Goal: Task Accomplishment & Management: Use online tool/utility

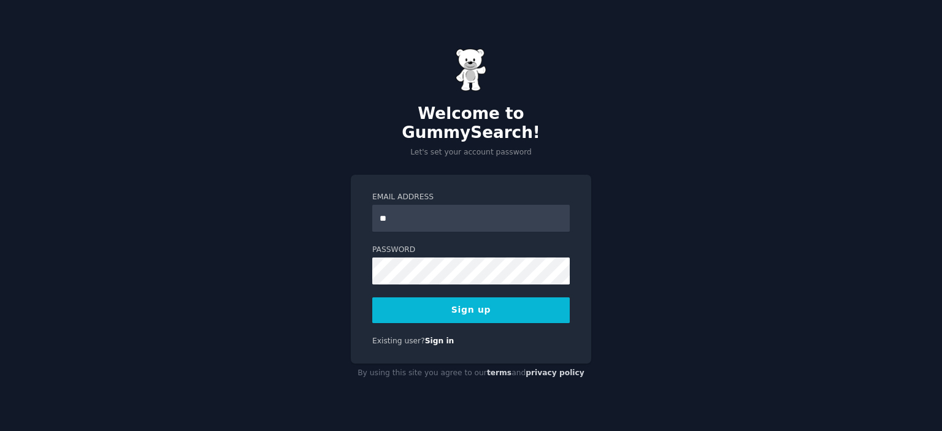
type input "**********"
click at [454, 304] on button "Sign up" at bounding box center [470, 310] width 197 height 26
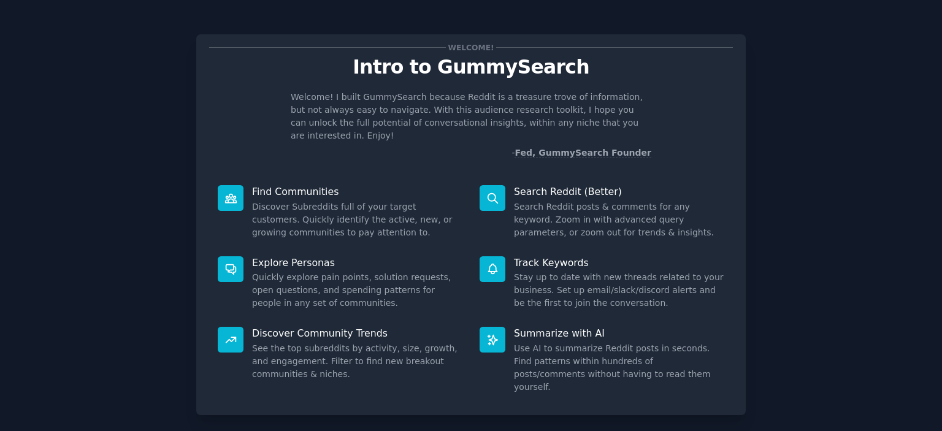
scroll to position [48, 0]
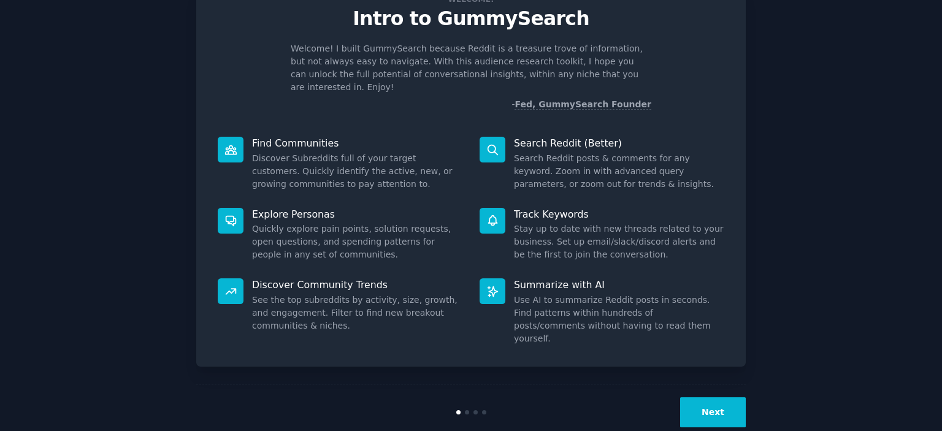
click at [719, 397] on button "Next" at bounding box center [713, 412] width 66 height 30
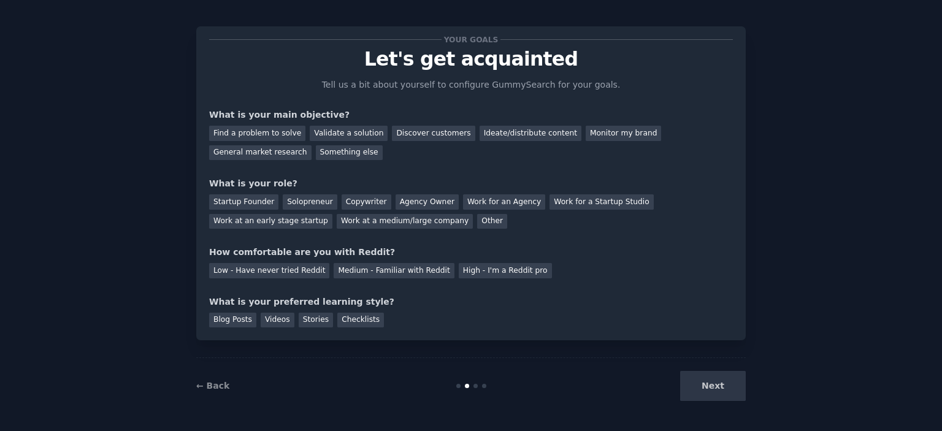
scroll to position [7, 0]
click at [427, 129] on div "Discover customers" at bounding box center [433, 133] width 83 height 15
click at [485, 131] on div "Ideate/distribute content" at bounding box center [531, 133] width 102 height 15
click at [417, 132] on div "Discover customers" at bounding box center [433, 133] width 83 height 15
click at [477, 220] on div "Other" at bounding box center [492, 222] width 30 height 15
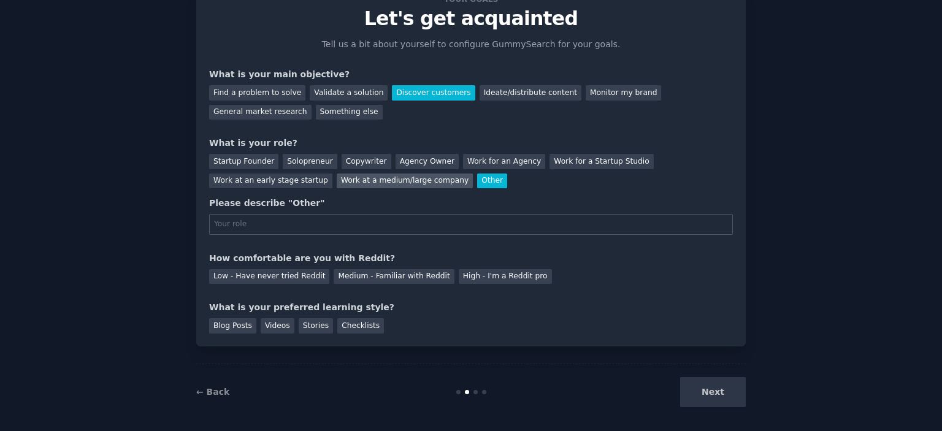
click at [337, 176] on div "Work at a medium/large company" at bounding box center [405, 181] width 136 height 15
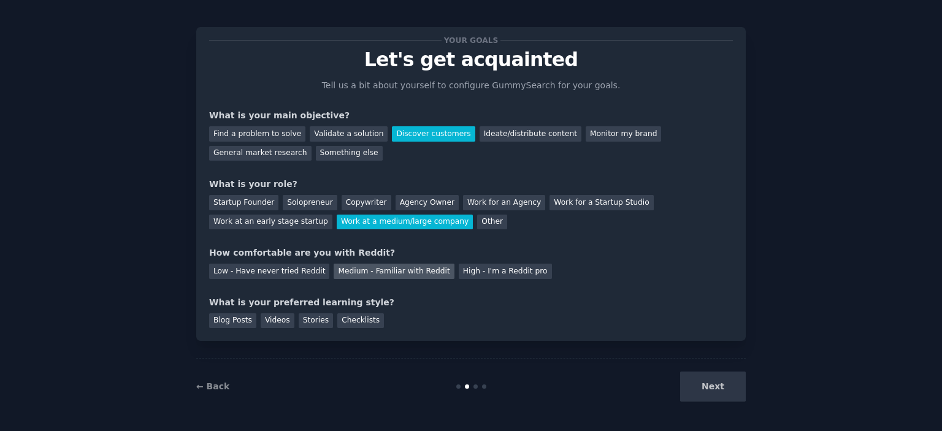
click at [334, 275] on div "Medium - Familiar with Reddit" at bounding box center [394, 271] width 120 height 15
click at [229, 323] on div "Blog Posts" at bounding box center [232, 320] width 47 height 15
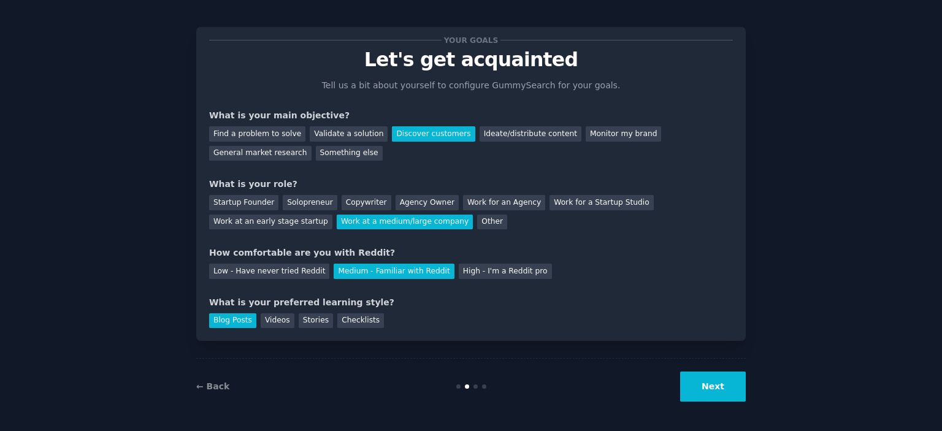
click at [725, 385] on button "Next" at bounding box center [713, 387] width 66 height 30
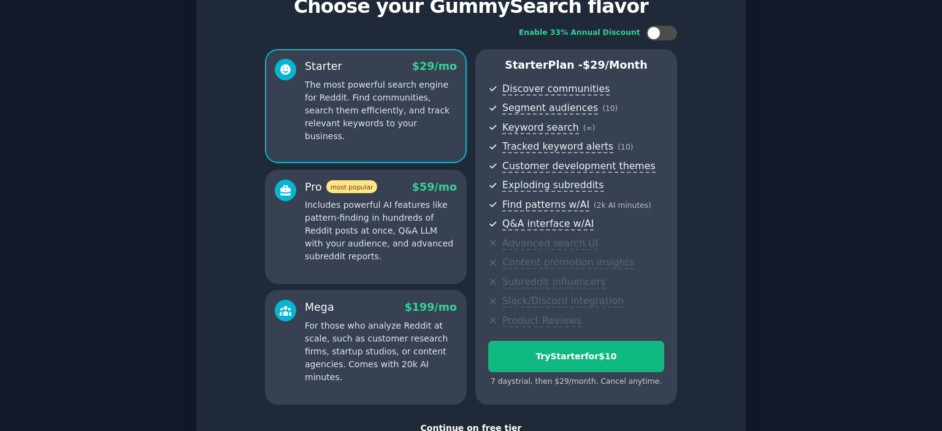
scroll to position [150, 0]
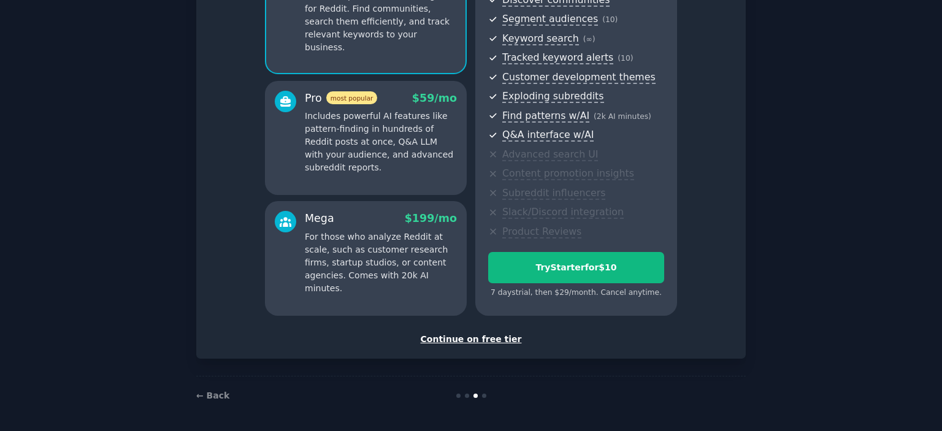
click at [481, 340] on div "Continue on free tier" at bounding box center [471, 339] width 524 height 13
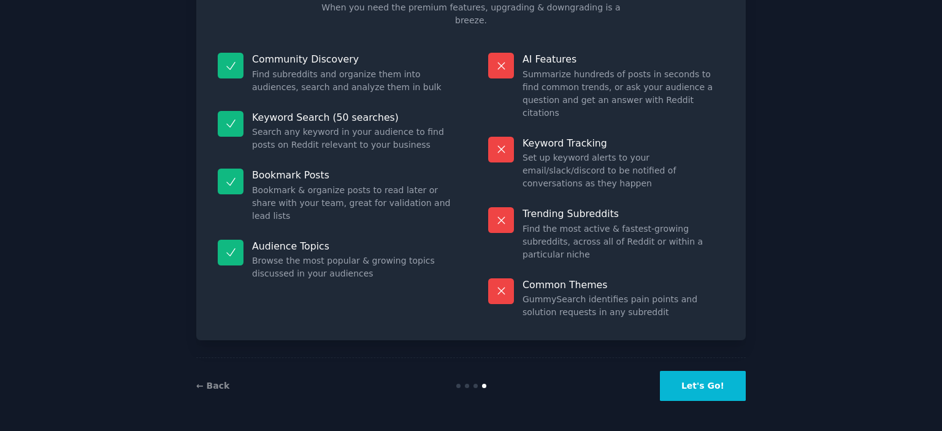
scroll to position [46, 0]
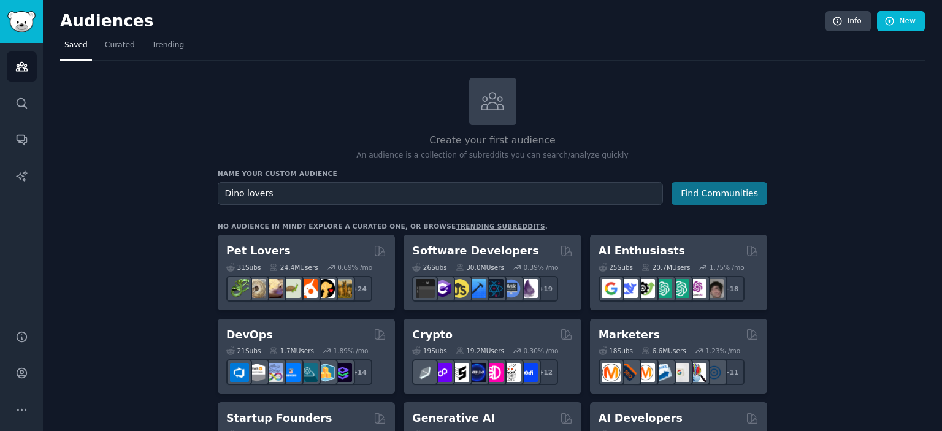
type input "Dino lovers"
click at [721, 191] on button "Find Communities" at bounding box center [720, 193] width 96 height 23
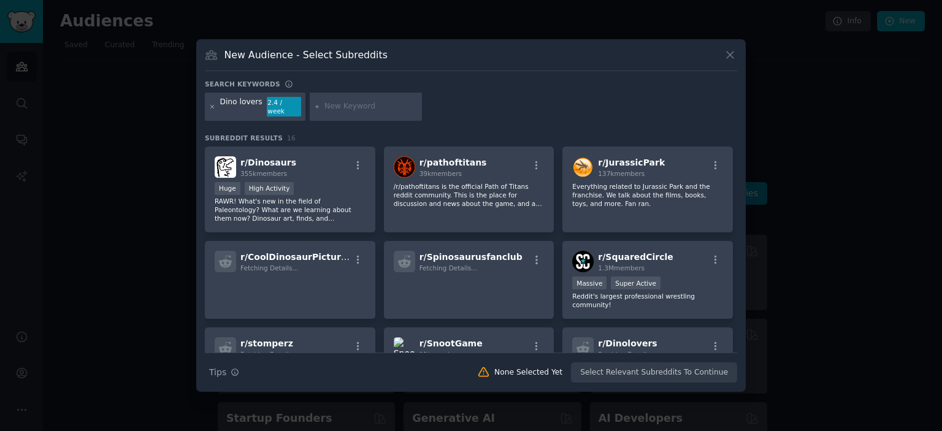
click at [213, 105] on icon at bounding box center [212, 106] width 3 height 3
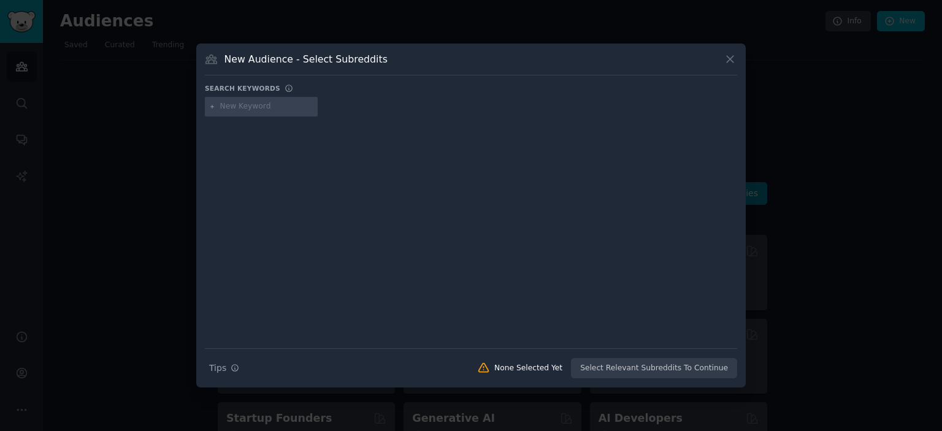
click at [232, 110] on input "text" at bounding box center [266, 106] width 93 height 11
type input "k"
type input "gifts for kids"
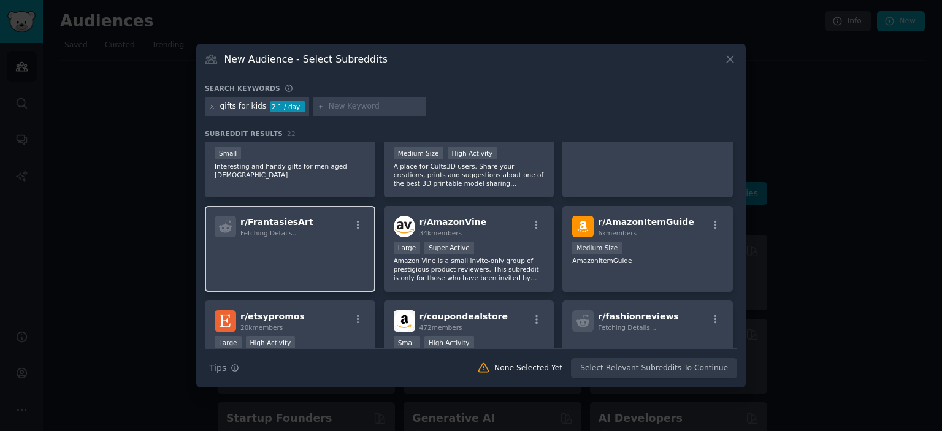
scroll to position [368, 0]
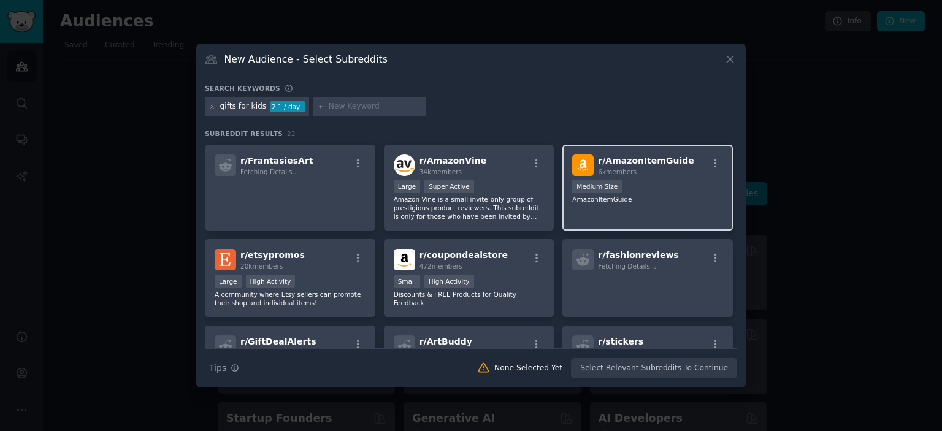
click at [653, 180] on div "1000 - 10,000 members Medium Size" at bounding box center [647, 187] width 151 height 15
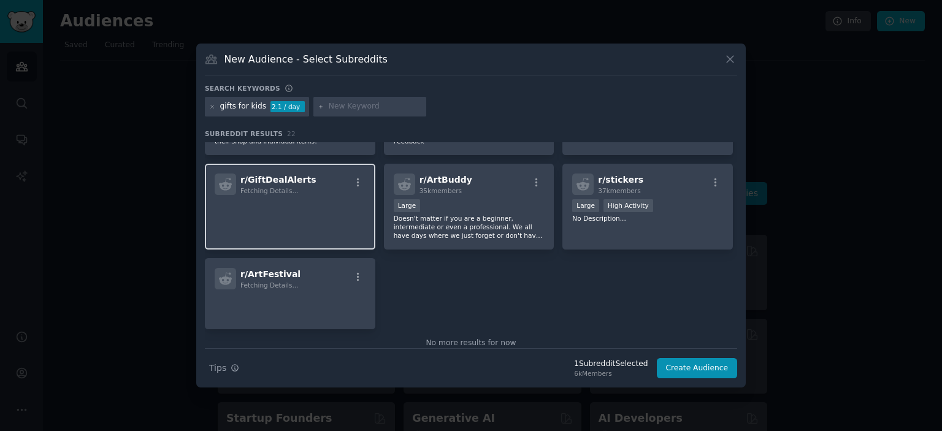
scroll to position [550, 0]
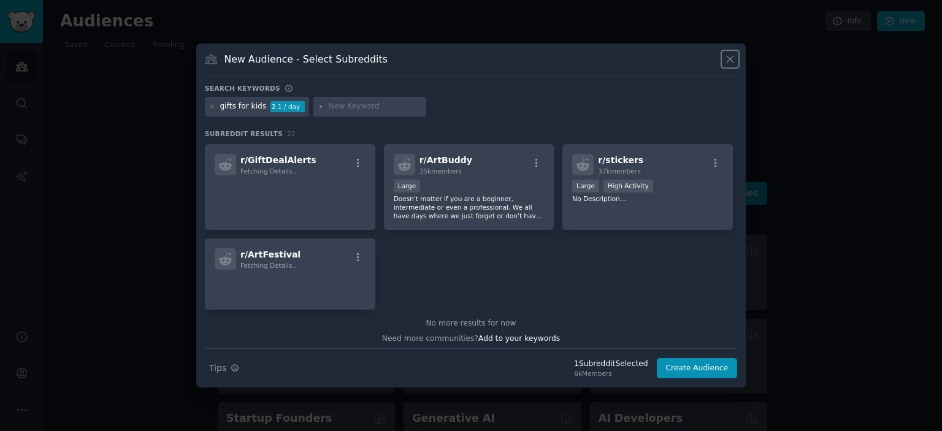
click at [724, 58] on icon at bounding box center [730, 59] width 13 height 13
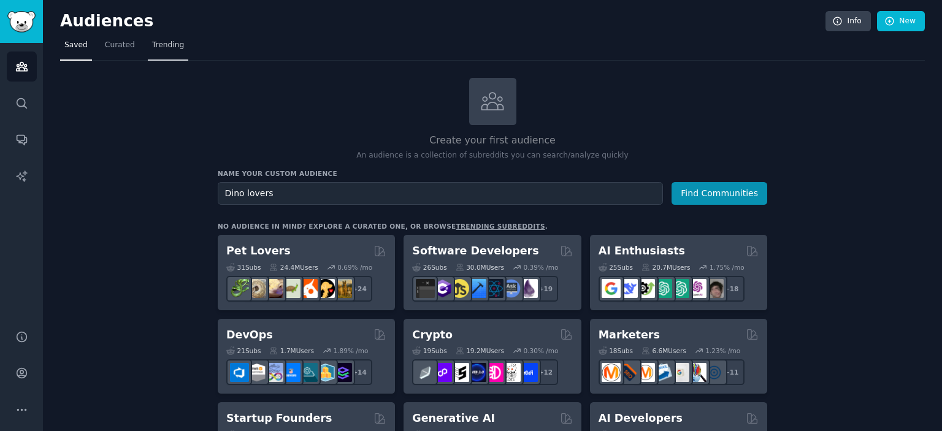
click at [171, 45] on span "Trending" at bounding box center [168, 45] width 32 height 11
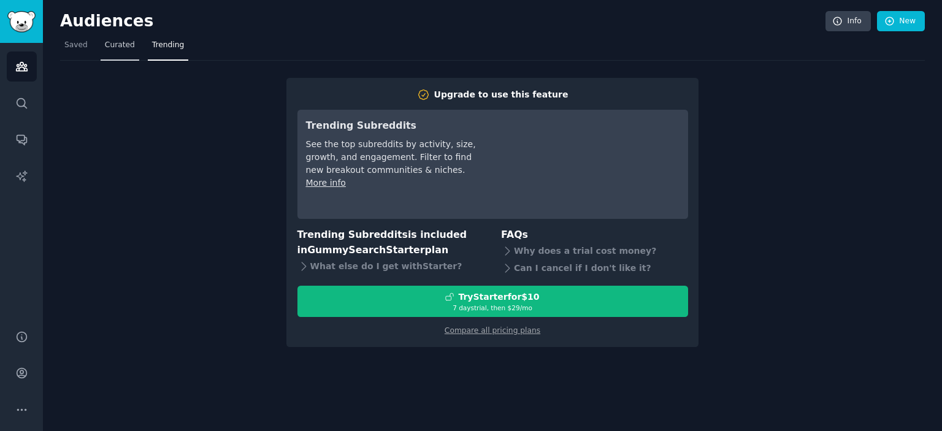
click at [123, 44] on span "Curated" at bounding box center [120, 45] width 30 height 11
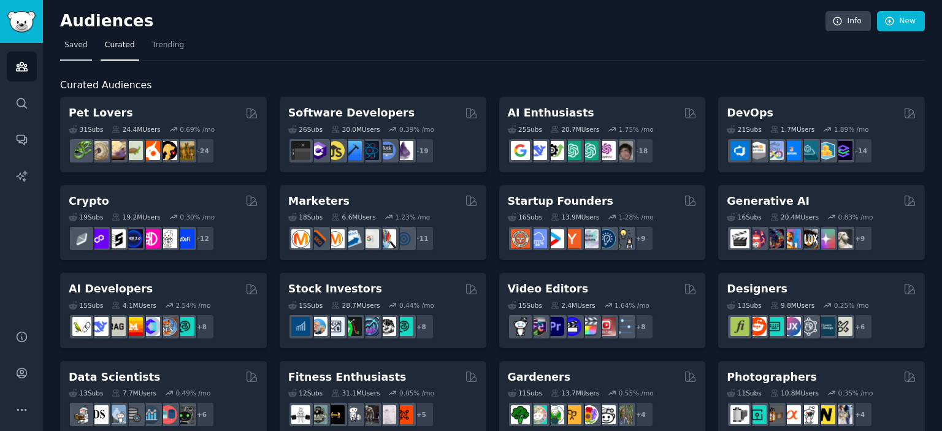
click at [83, 52] on link "Saved" at bounding box center [76, 48] width 32 height 25
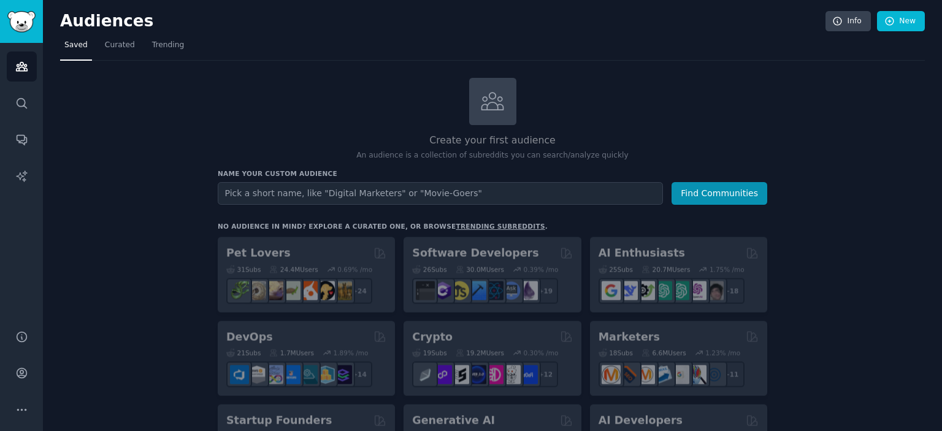
click at [280, 193] on input "text" at bounding box center [440, 193] width 445 height 23
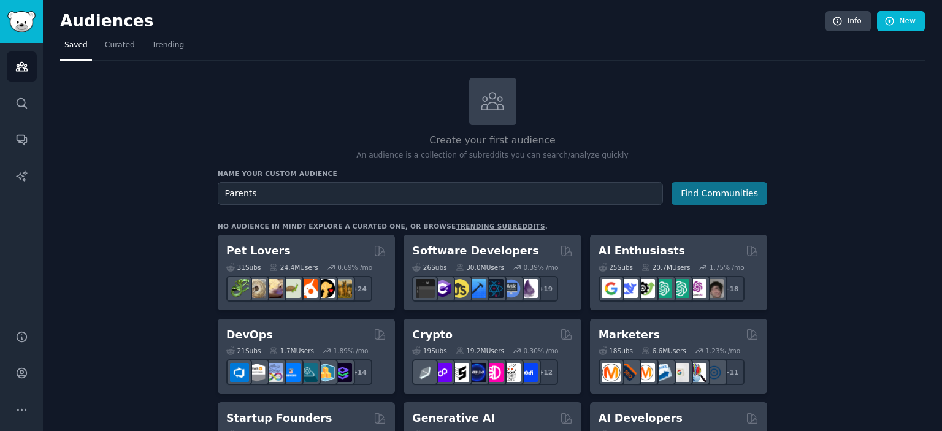
type input "Parents"
click at [724, 185] on button "Find Communities" at bounding box center [720, 193] width 96 height 23
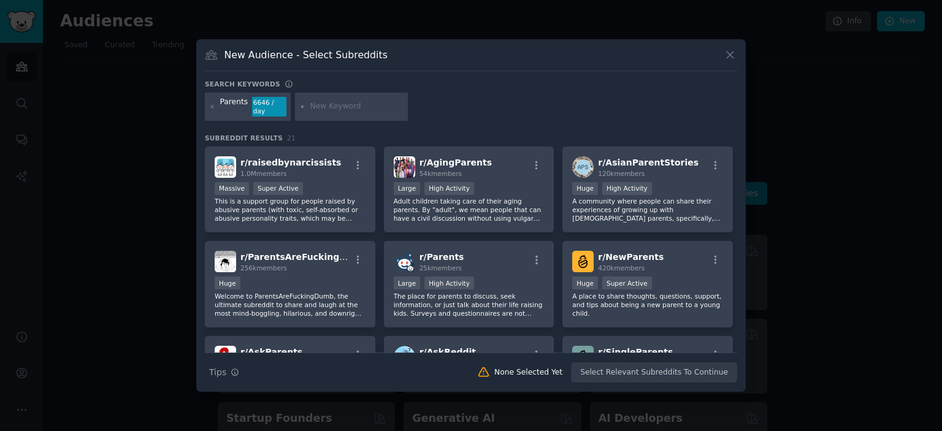
click at [334, 110] on input "text" at bounding box center [356, 106] width 93 height 11
type input "gift"
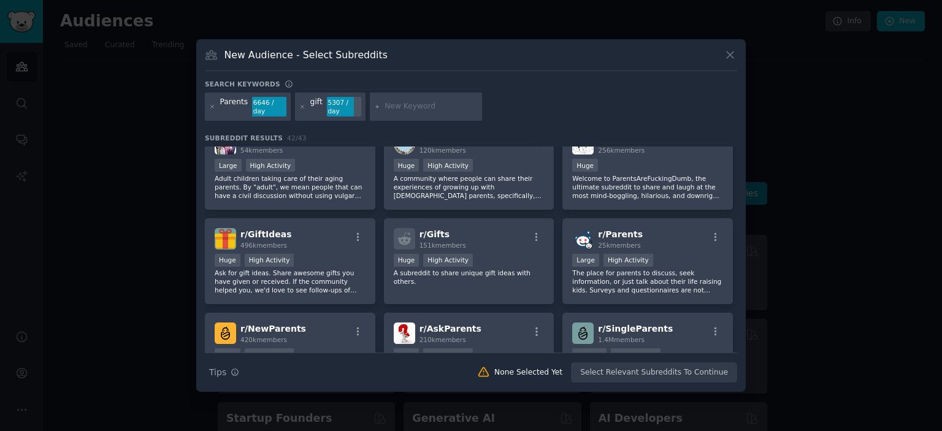
scroll to position [123, 0]
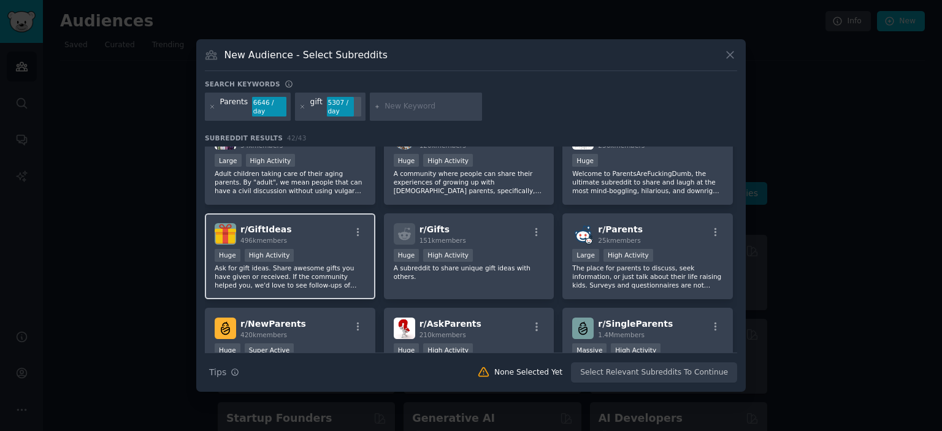
click at [323, 255] on div ">= 80th percentile for submissions / day Huge High Activity" at bounding box center [290, 256] width 151 height 15
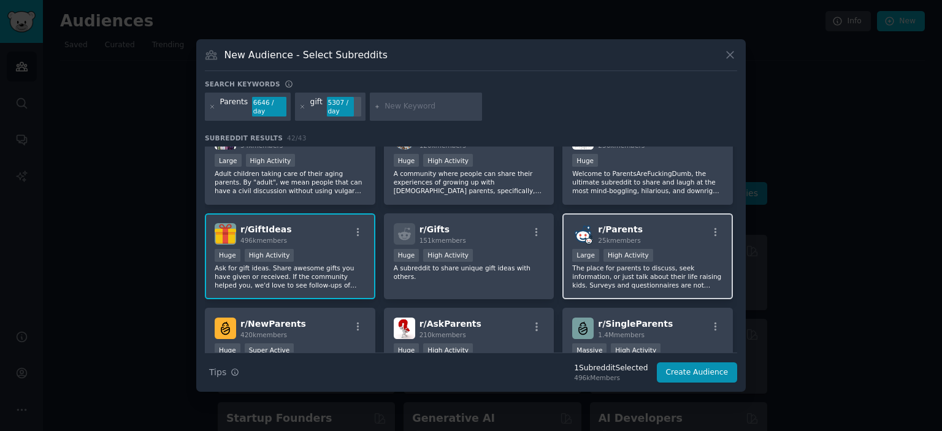
click at [675, 264] on p "The place for parents to discuss, seek information, or just talk about their li…" at bounding box center [647, 277] width 151 height 26
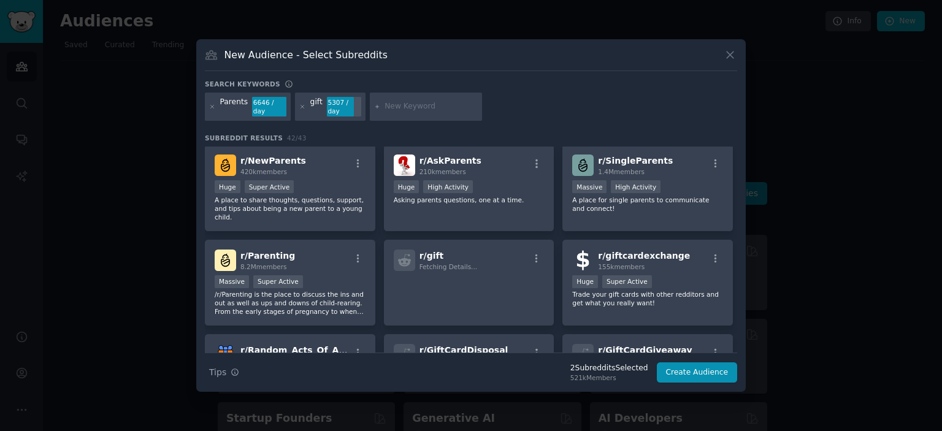
scroll to position [307, 0]
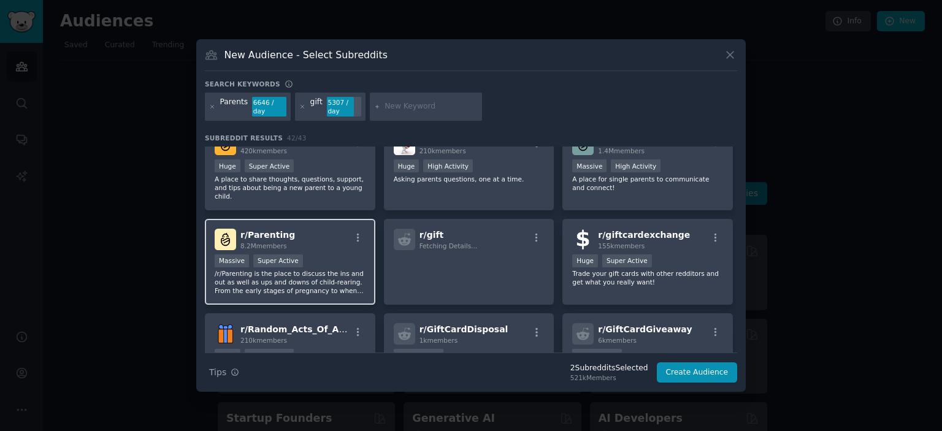
click at [323, 269] on p "/r/Parenting is the place to discuss the ins and out as well as ups and downs o…" at bounding box center [290, 282] width 151 height 26
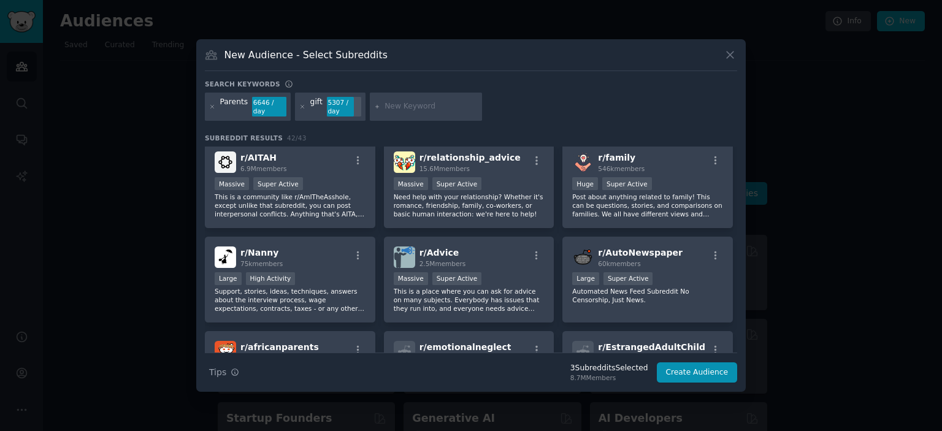
scroll to position [675, 0]
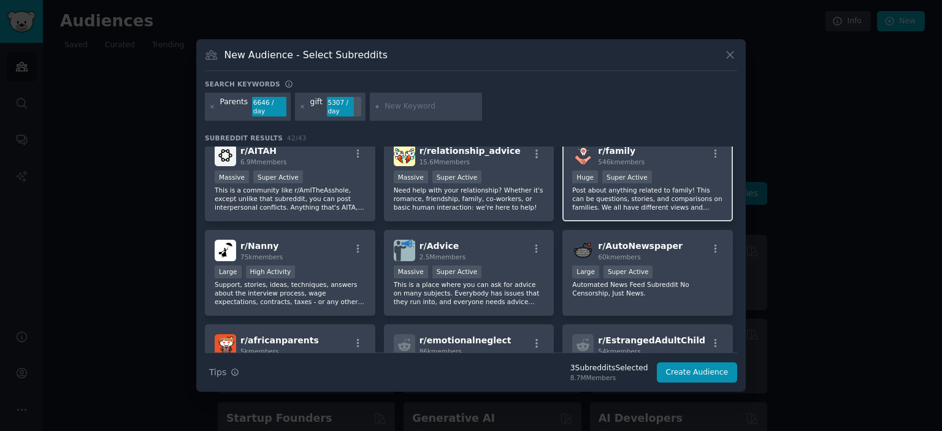
click at [572, 197] on div "r/ family 546k members Huge Super Active Post about anything related to family!…" at bounding box center [647, 178] width 171 height 86
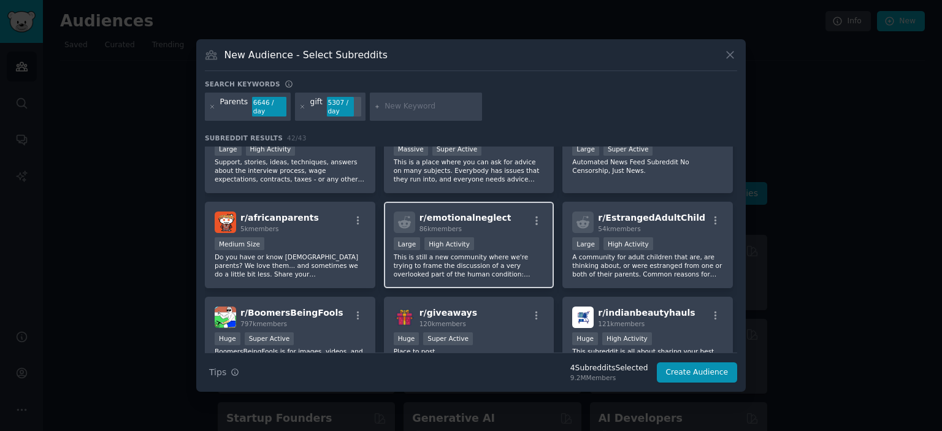
scroll to position [552, 0]
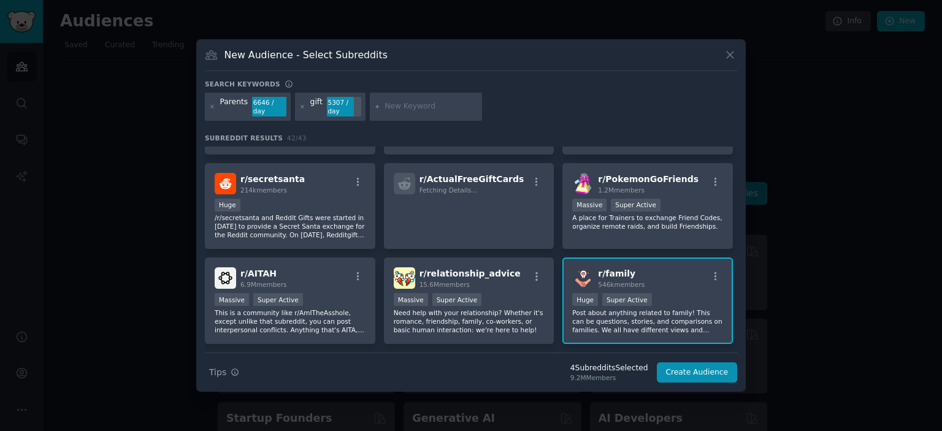
click at [653, 293] on div "Huge Super Active" at bounding box center [647, 300] width 151 height 15
click at [411, 105] on input "text" at bounding box center [431, 106] width 93 height 11
type input "toddler"
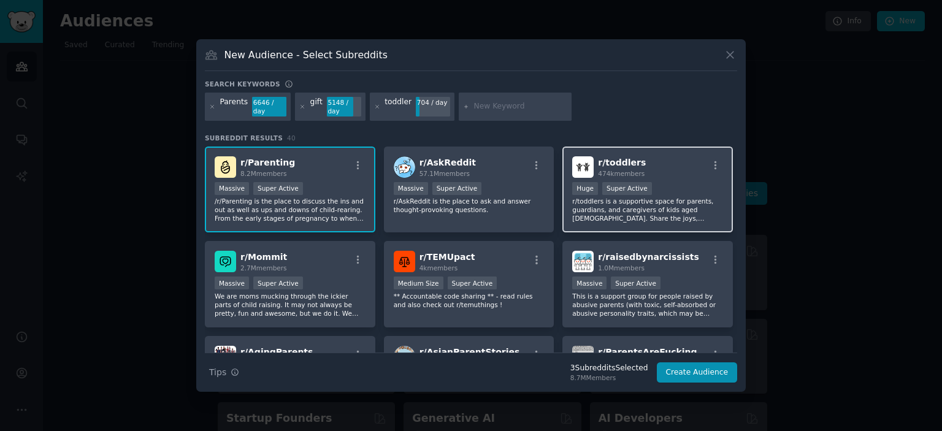
click at [674, 174] on div "r/ toddlers 474k members Huge Super Active r/toddlers is a supportive space for…" at bounding box center [647, 190] width 171 height 86
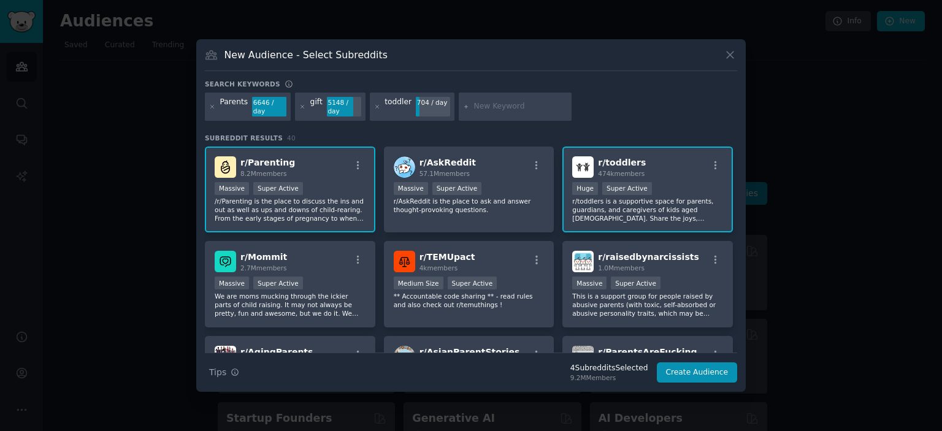
scroll to position [61, 0]
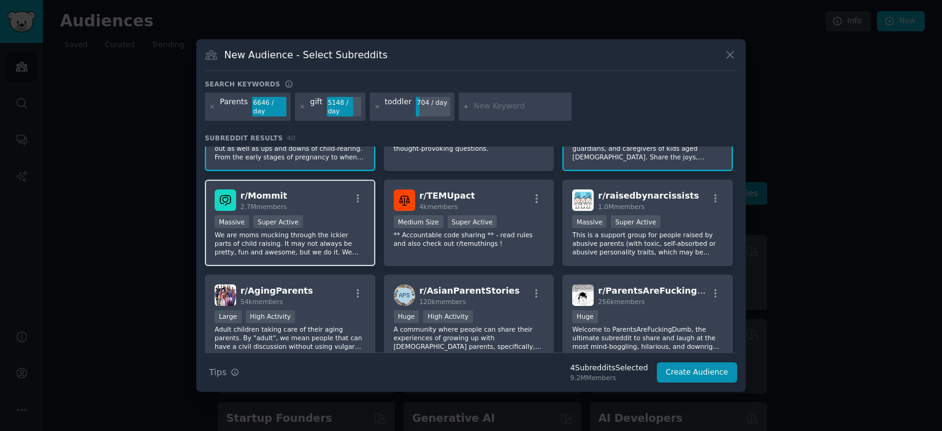
click at [346, 195] on div "r/ Mommit 2.7M members" at bounding box center [290, 200] width 151 height 21
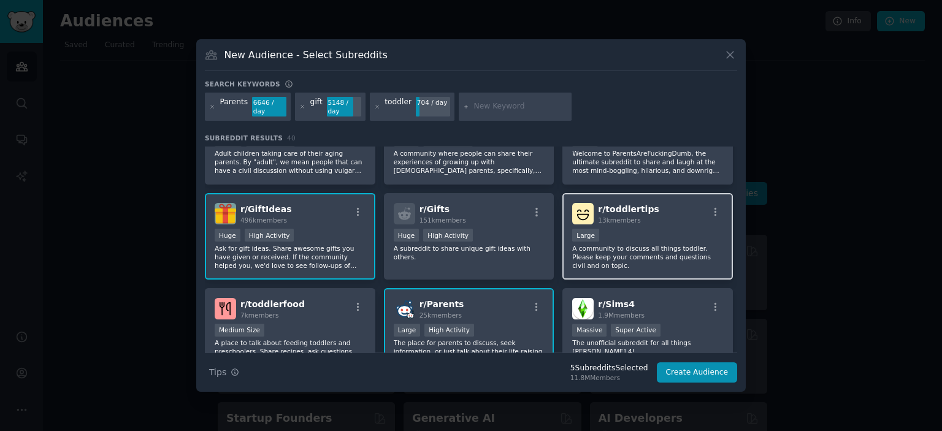
scroll to position [245, 0]
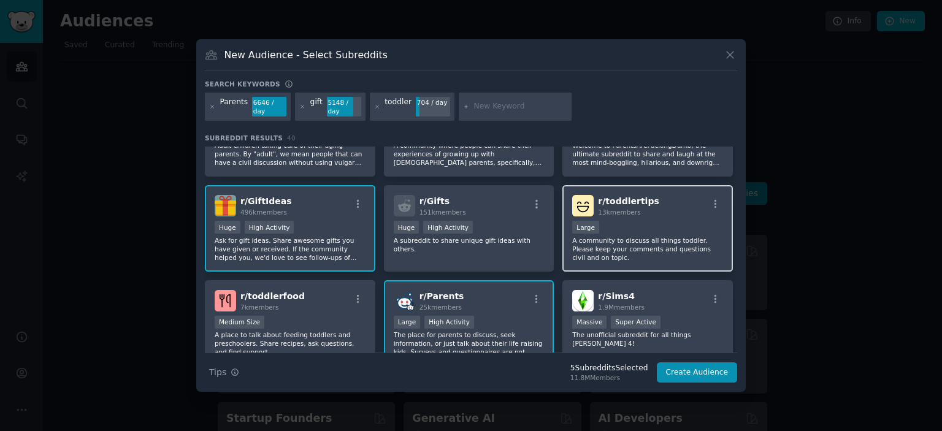
click at [638, 236] on p "A community to discuss all things toddler. Please keep your comments and questi…" at bounding box center [647, 249] width 151 height 26
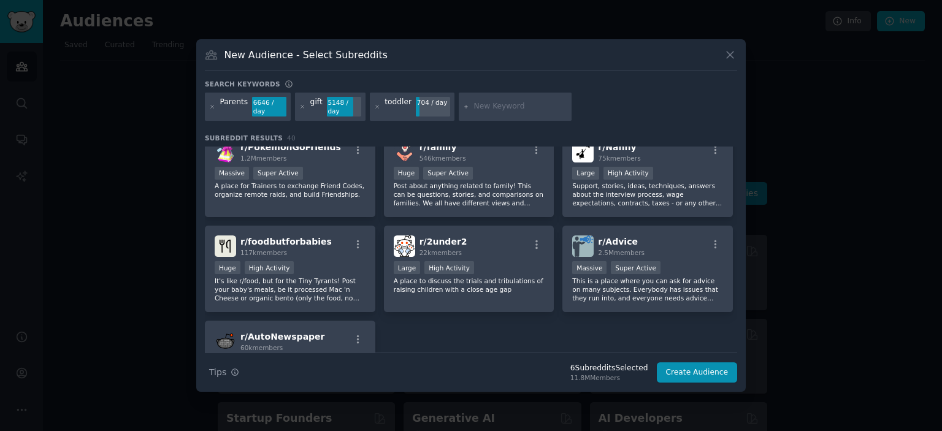
scroll to position [1104, 0]
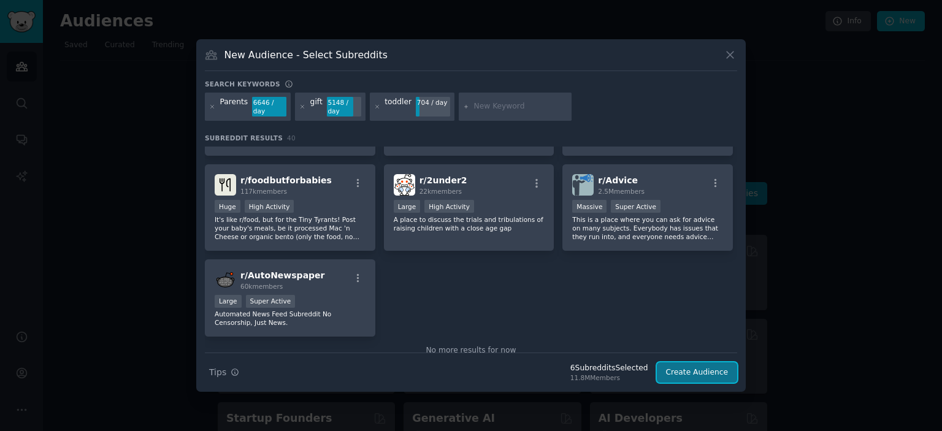
click at [696, 367] on button "Create Audience" at bounding box center [697, 372] width 81 height 21
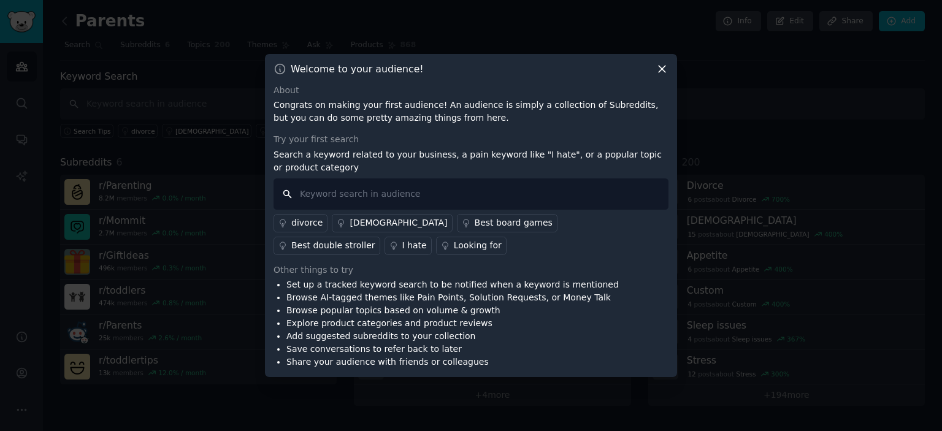
click at [369, 188] on input "text" at bounding box center [471, 193] width 395 height 31
type input "gift"
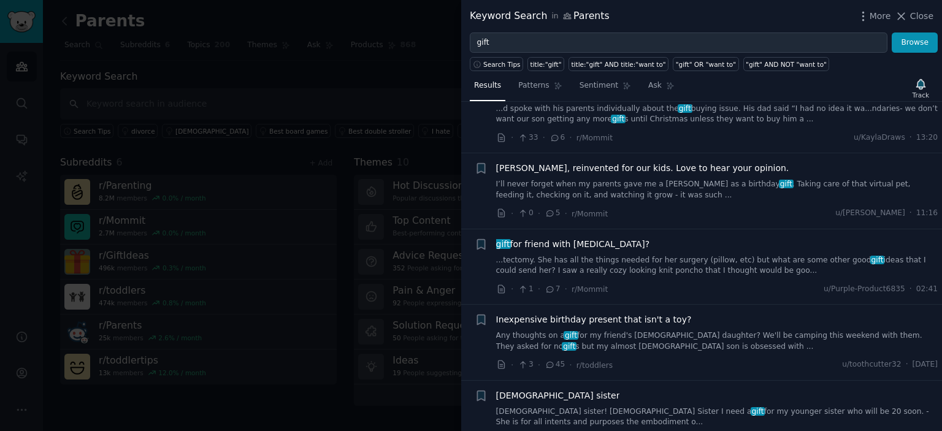
scroll to position [307, 0]
